Goal: Task Accomplishment & Management: Manage account settings

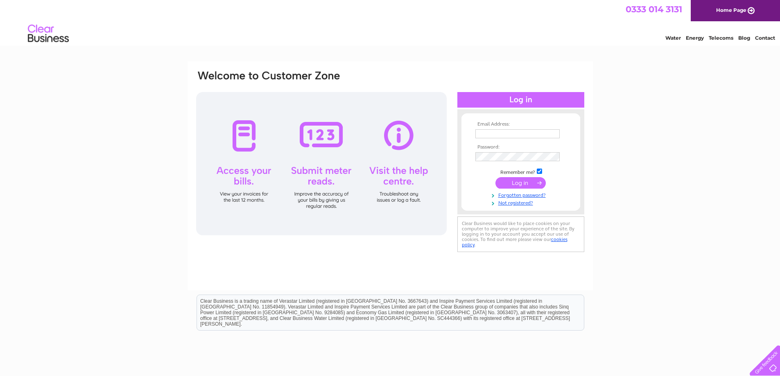
type input "accounts@valtti.co.uk"
click at [513, 178] on input "submit" at bounding box center [520, 182] width 50 height 11
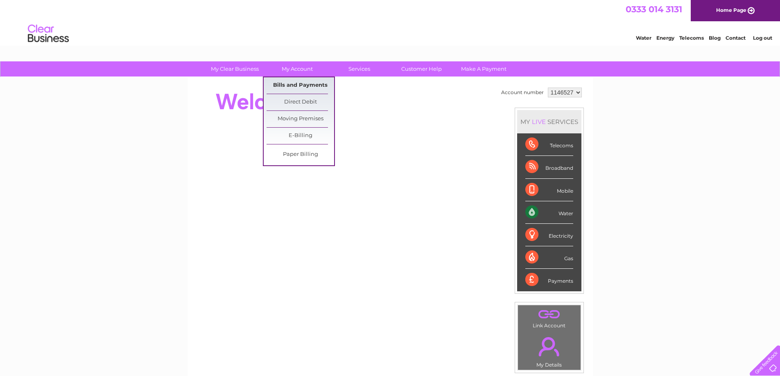
click at [295, 82] on link "Bills and Payments" at bounding box center [300, 85] width 68 height 16
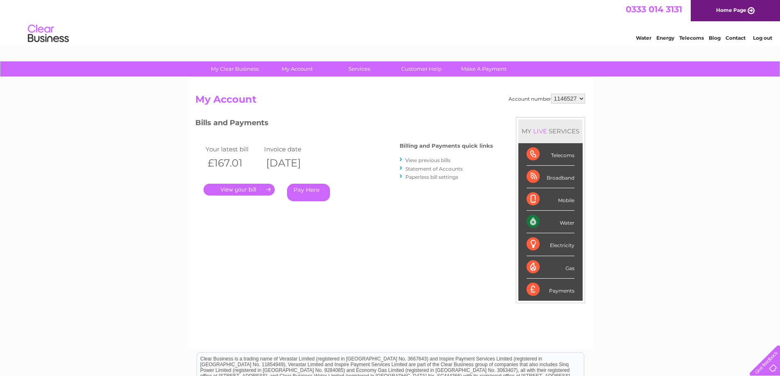
click at [251, 190] on link "." at bounding box center [238, 190] width 71 height 12
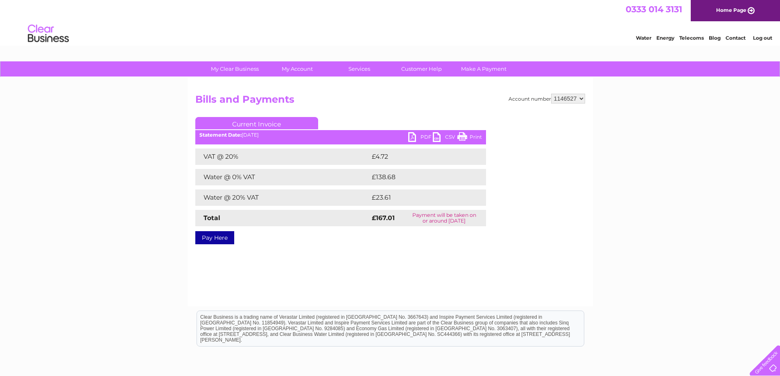
click at [413, 136] on link "PDF" at bounding box center [420, 138] width 25 height 12
